Goal: Use online tool/utility: Use online tool/utility

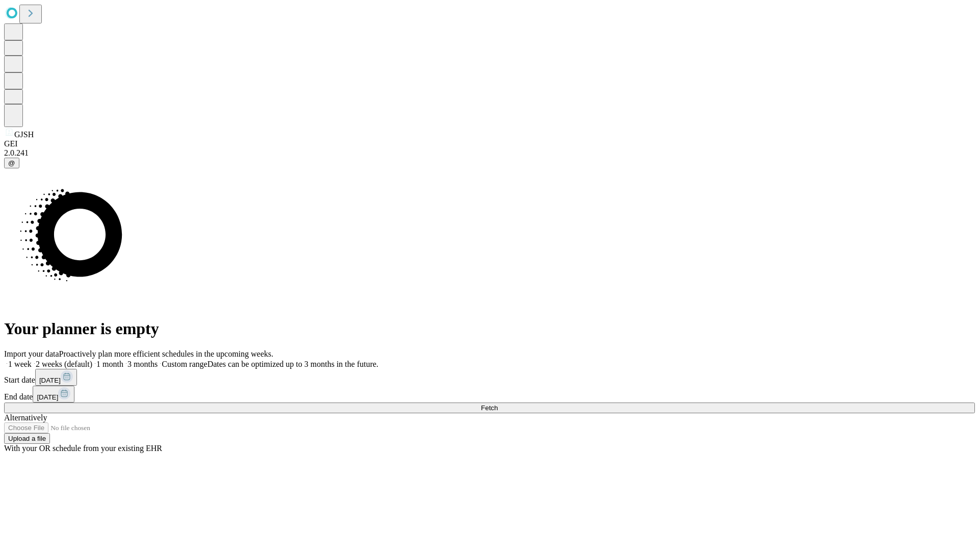
click at [498, 404] on span "Fetch" at bounding box center [489, 408] width 17 height 8
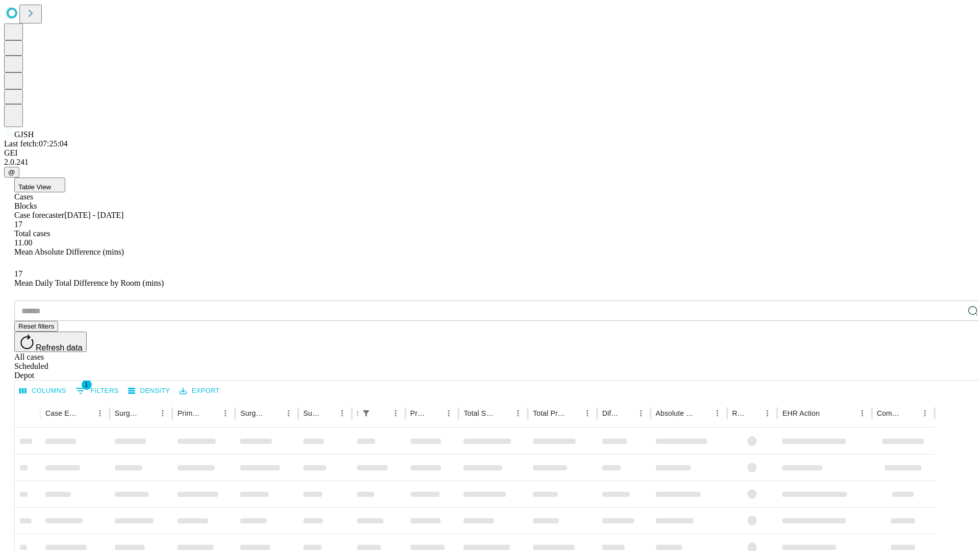
click at [51, 183] on span "Table View" at bounding box center [34, 187] width 33 height 8
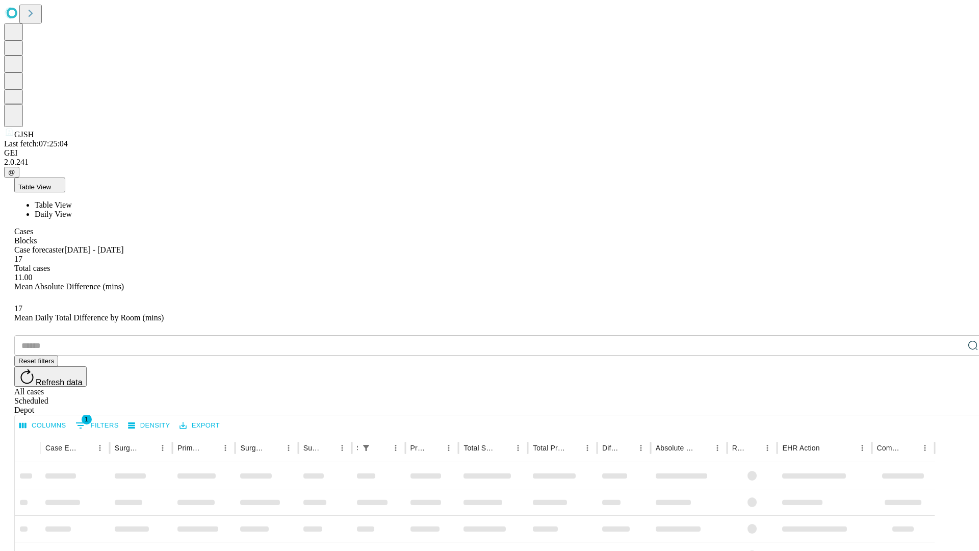
click at [72, 210] on span "Daily View" at bounding box center [53, 214] width 37 height 9
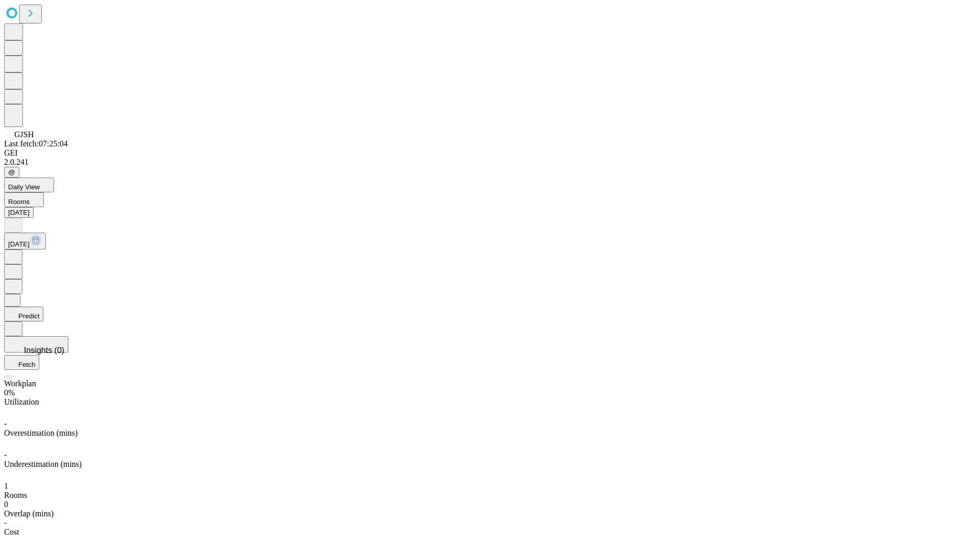
click at [43, 306] on button "Predict" at bounding box center [23, 313] width 39 height 15
